Goal: Find specific page/section: Find specific page/section

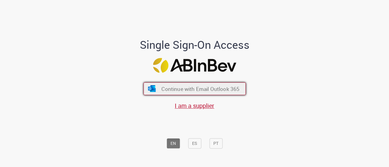
click at [177, 91] on span "Continue with Email Outlook 365" at bounding box center [200, 88] width 78 height 7
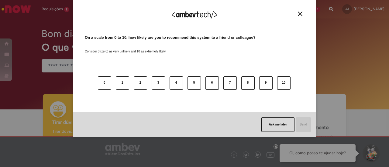
click at [301, 13] on img "Close" at bounding box center [300, 14] width 5 height 5
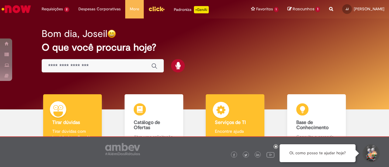
click at [237, 113] on div "Serviços de TI Serviços de TI Encontre ajuda" at bounding box center [235, 120] width 59 height 53
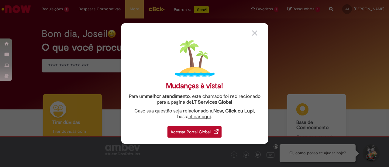
click at [186, 128] on div "Acessar Portal Global" at bounding box center [194, 132] width 54 height 12
